Goal: Task Accomplishment & Management: Manage account settings

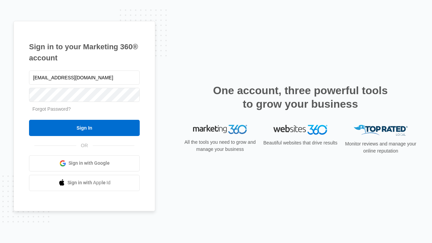
type input "dankie614@gmail.com"
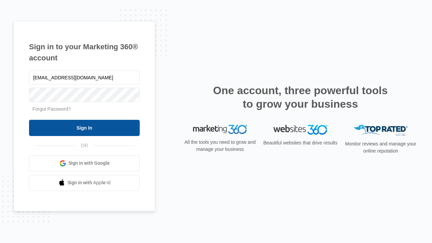
click at [84, 128] on input "Sign In" at bounding box center [84, 128] width 111 height 16
